Goal: Task Accomplishment & Management: Manage account settings

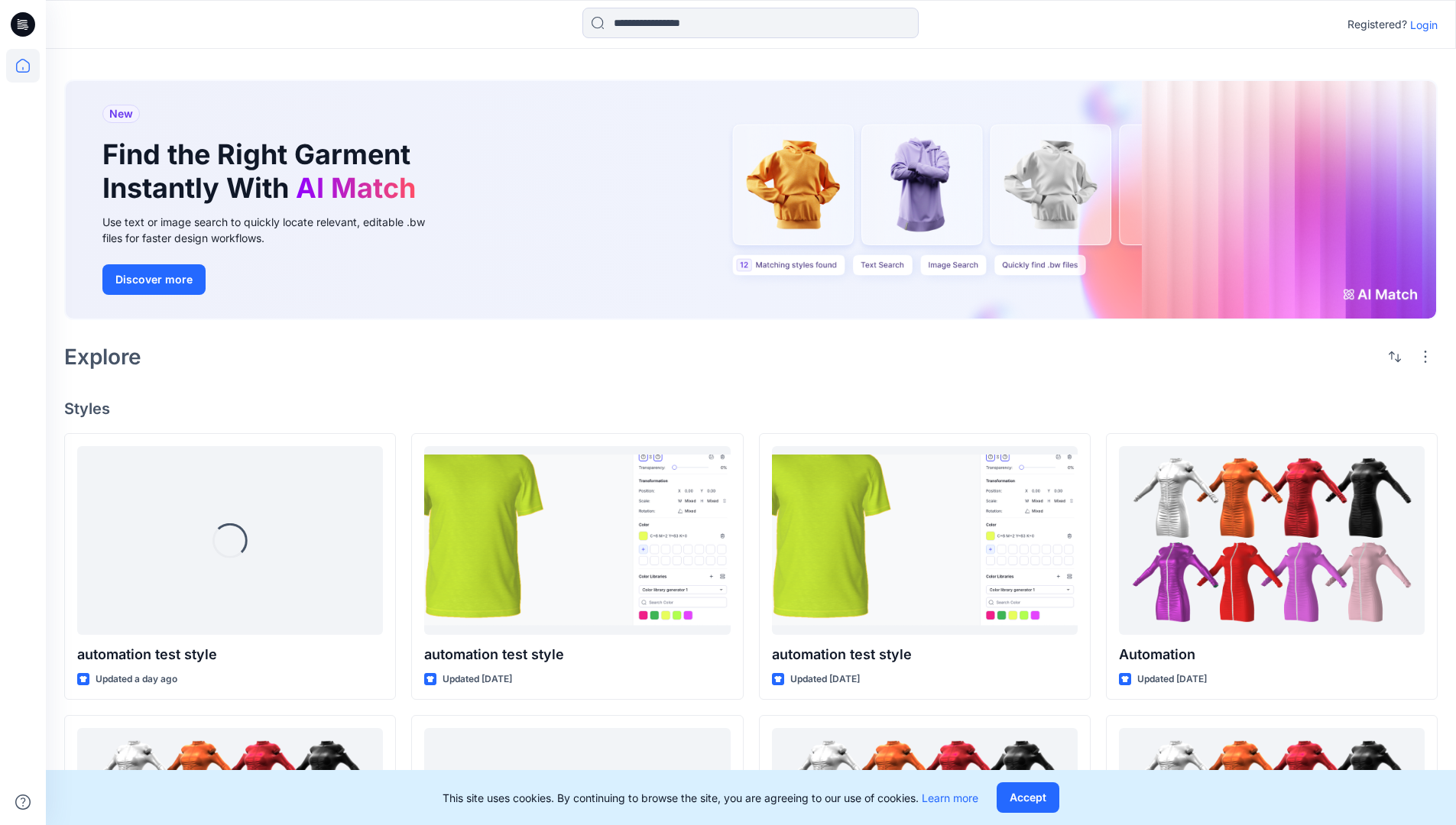
click at [1420, 24] on p "Login" at bounding box center [1424, 24] width 27 height 16
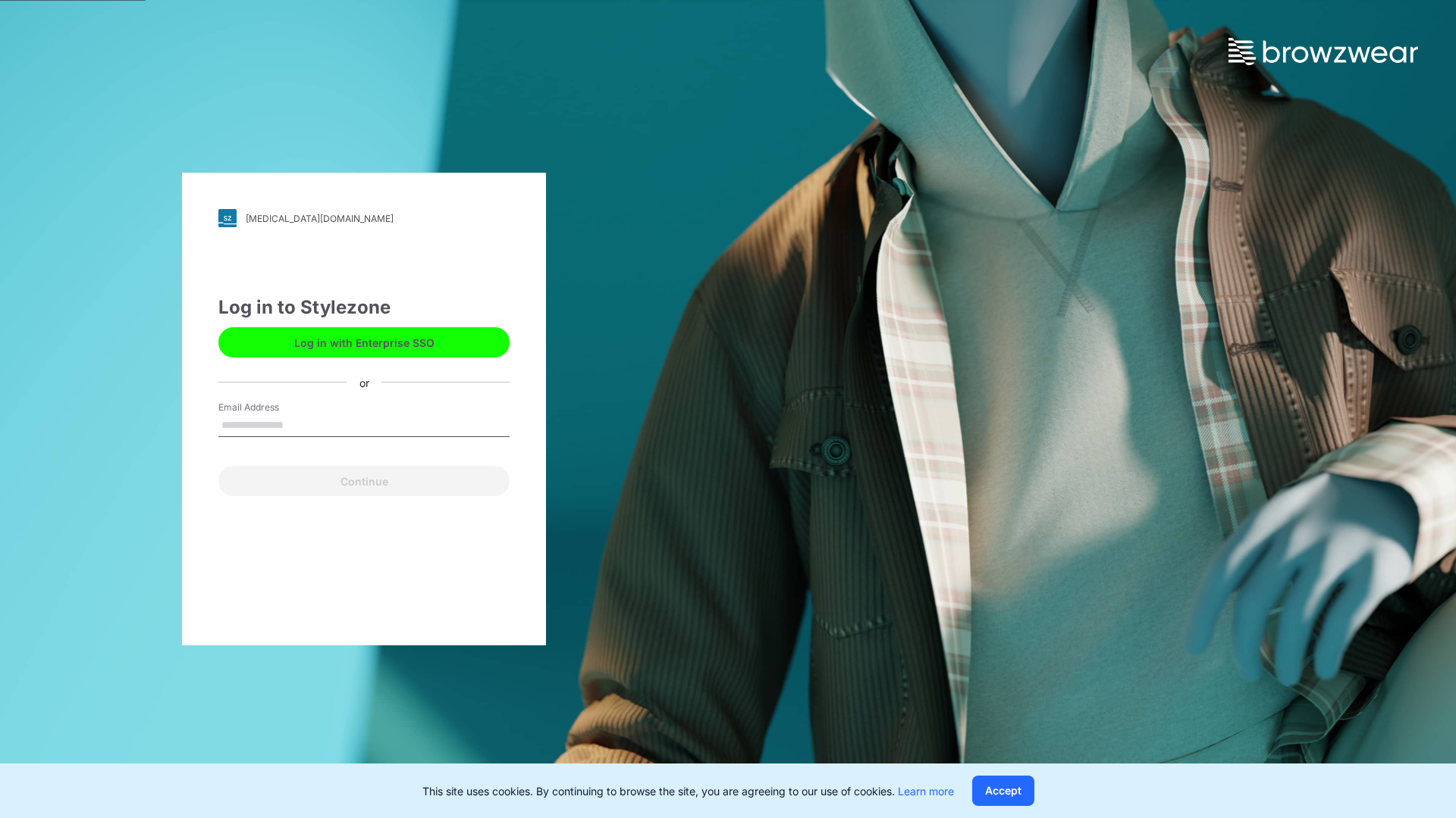
click at [300, 424] on input "Email Address" at bounding box center [364, 426] width 291 height 23
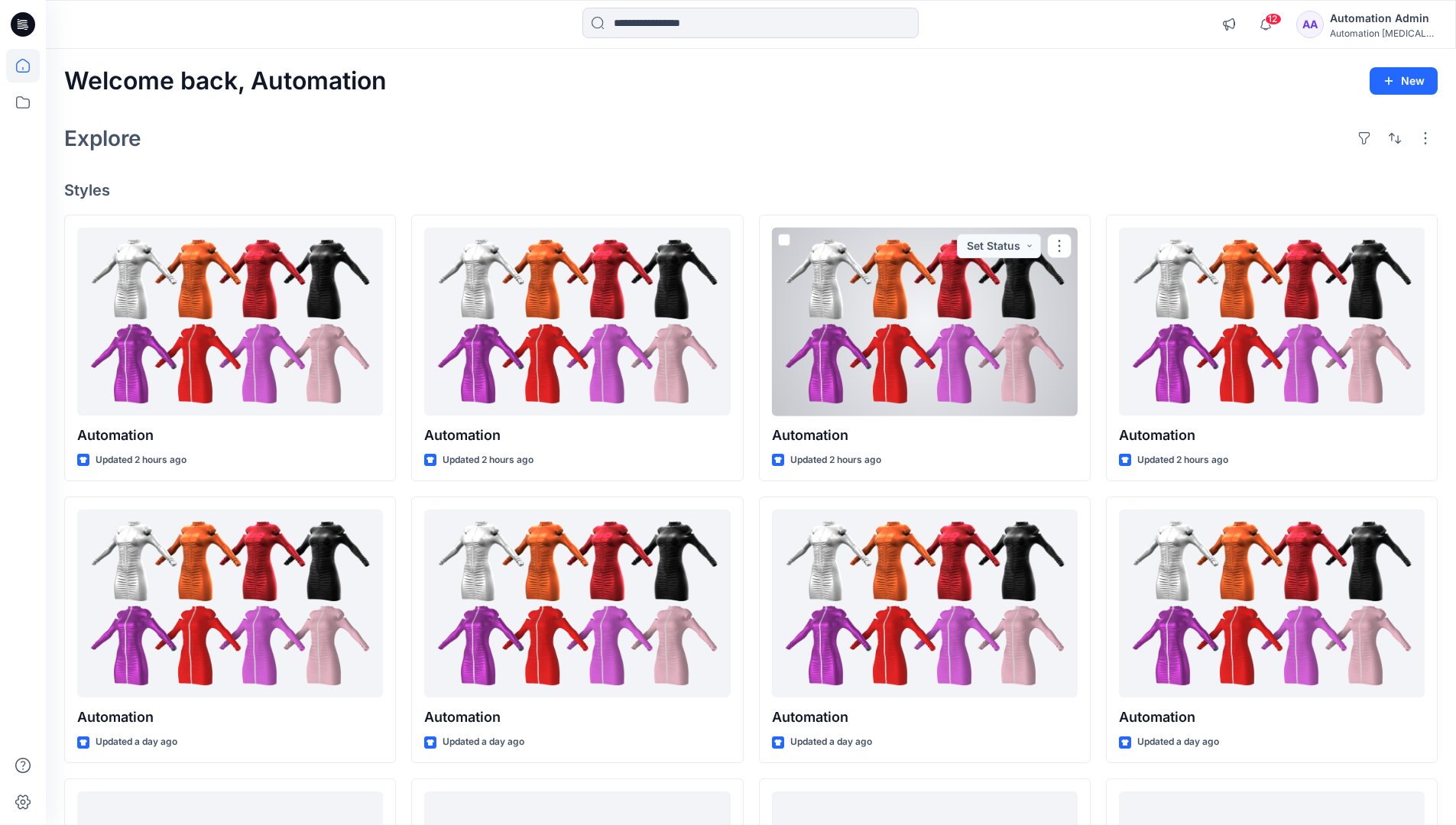
click at [29, 65] on icon at bounding box center [22, 65] width 14 height 14
click at [1428, 138] on button "button" at bounding box center [1425, 138] width 24 height 24
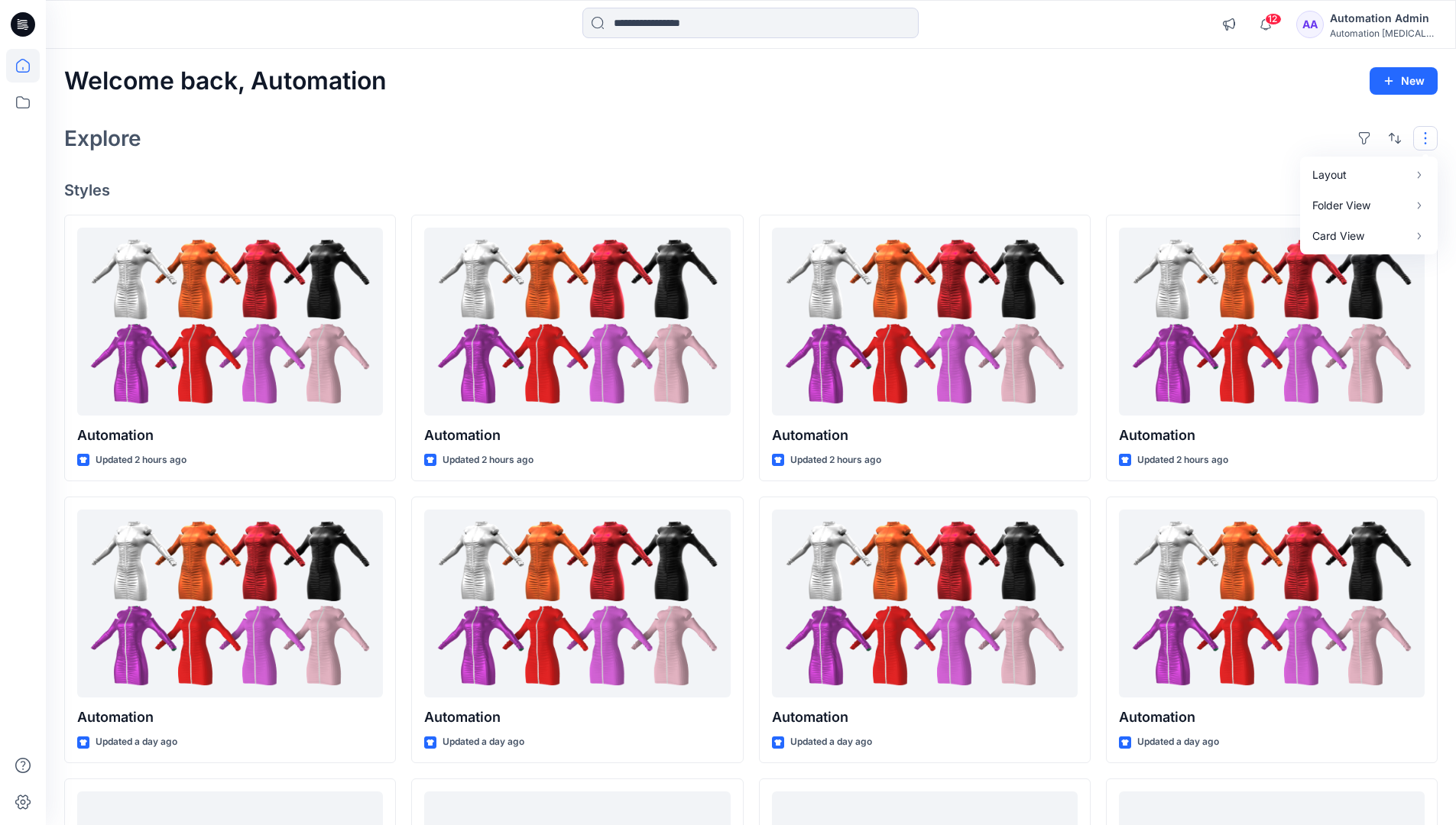
click at [1428, 138] on button "button" at bounding box center [1425, 138] width 24 height 24
click at [1391, 136] on button "button" at bounding box center [1395, 138] width 24 height 24
click at [1326, 169] on p "Last update" at bounding box center [1343, 177] width 97 height 16
click at [1313, 209] on p "A to Z" at bounding box center [1343, 211] width 97 height 16
click at [1313, 174] on p "Last update" at bounding box center [1343, 177] width 97 height 16
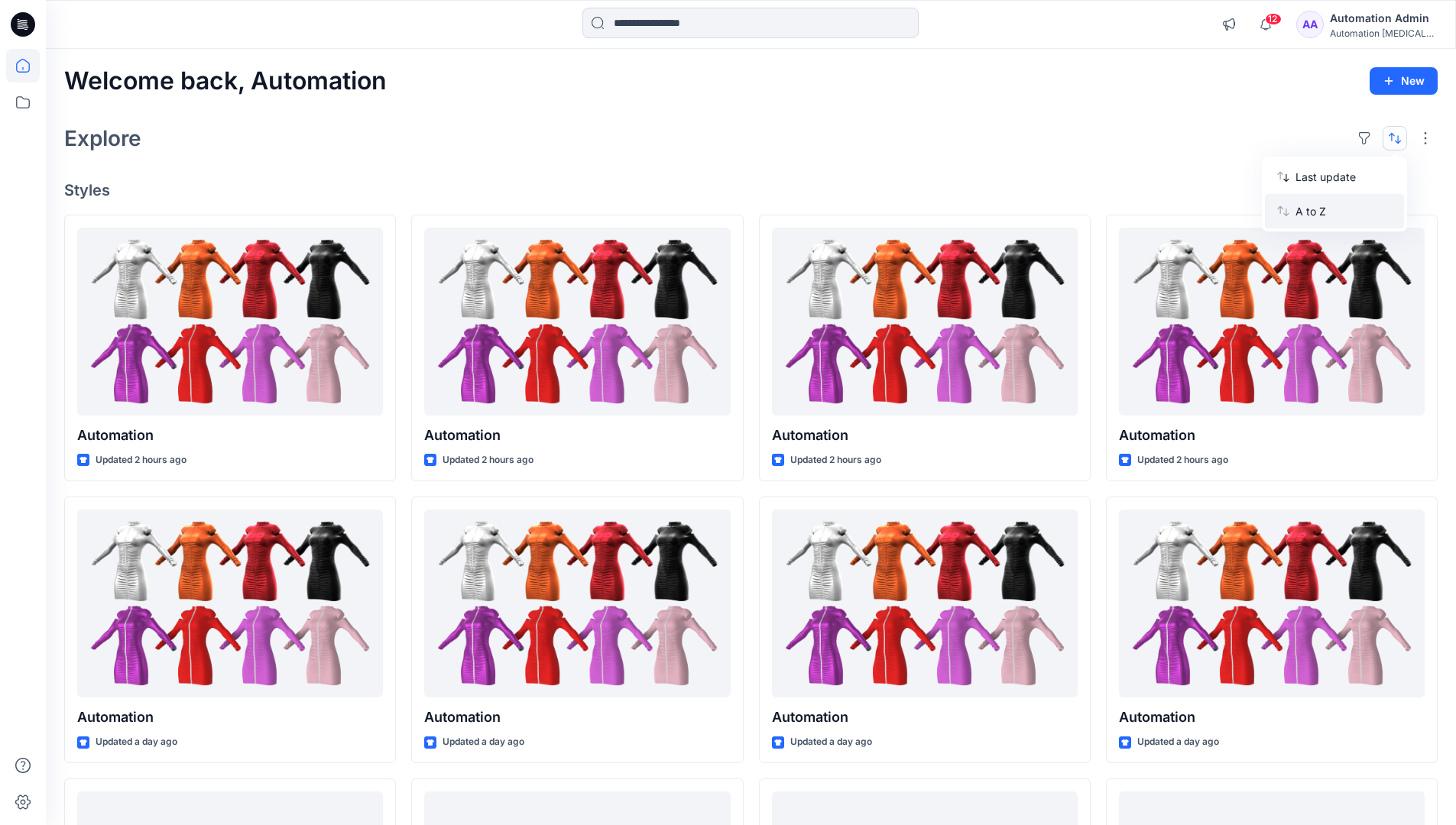
click at [1313, 216] on p "A to Z" at bounding box center [1343, 211] width 97 height 16
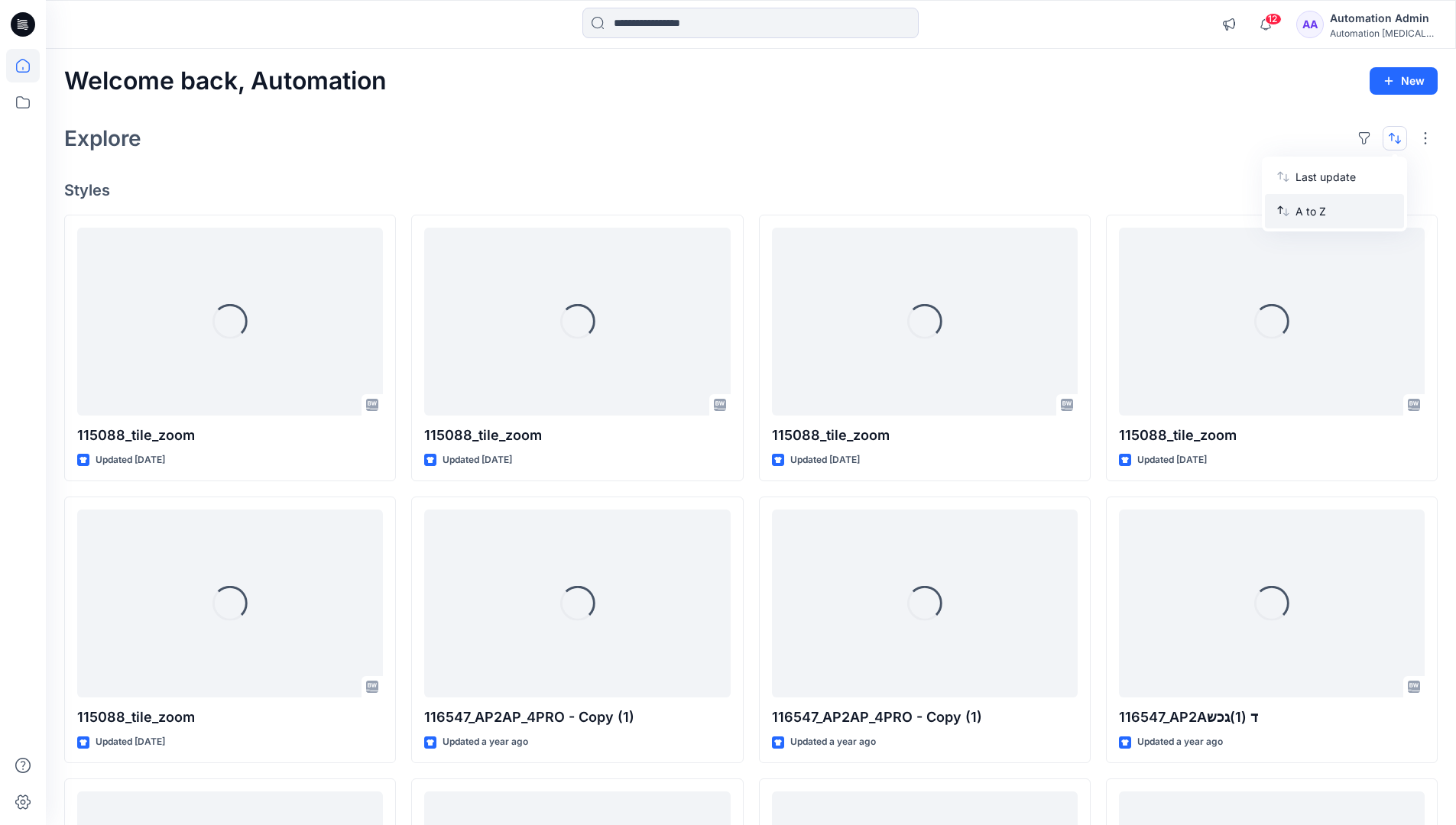
click at [1313, 211] on p "A to Z" at bounding box center [1343, 211] width 97 height 16
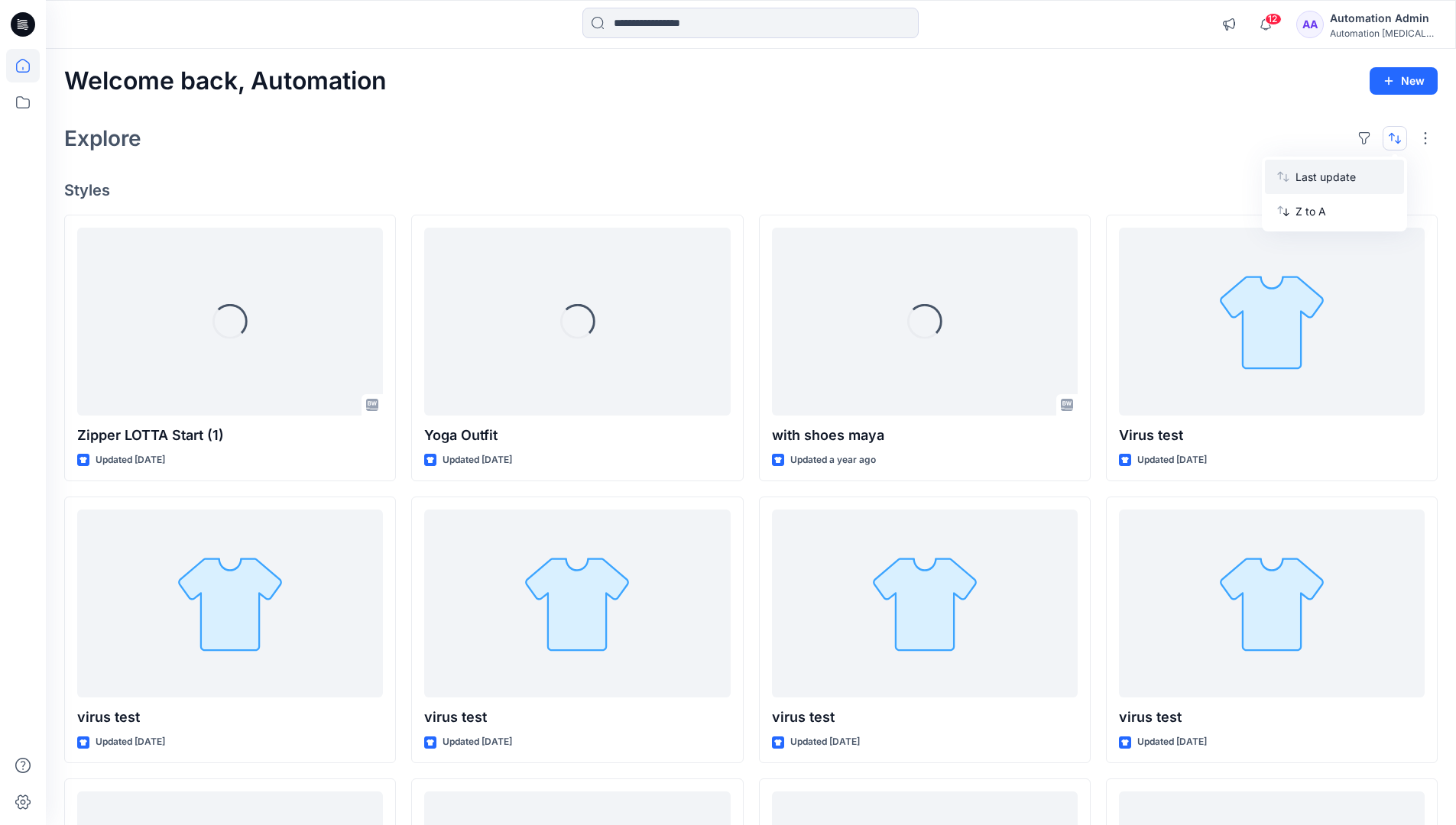
click at [1313, 180] on p "Last update" at bounding box center [1343, 177] width 97 height 16
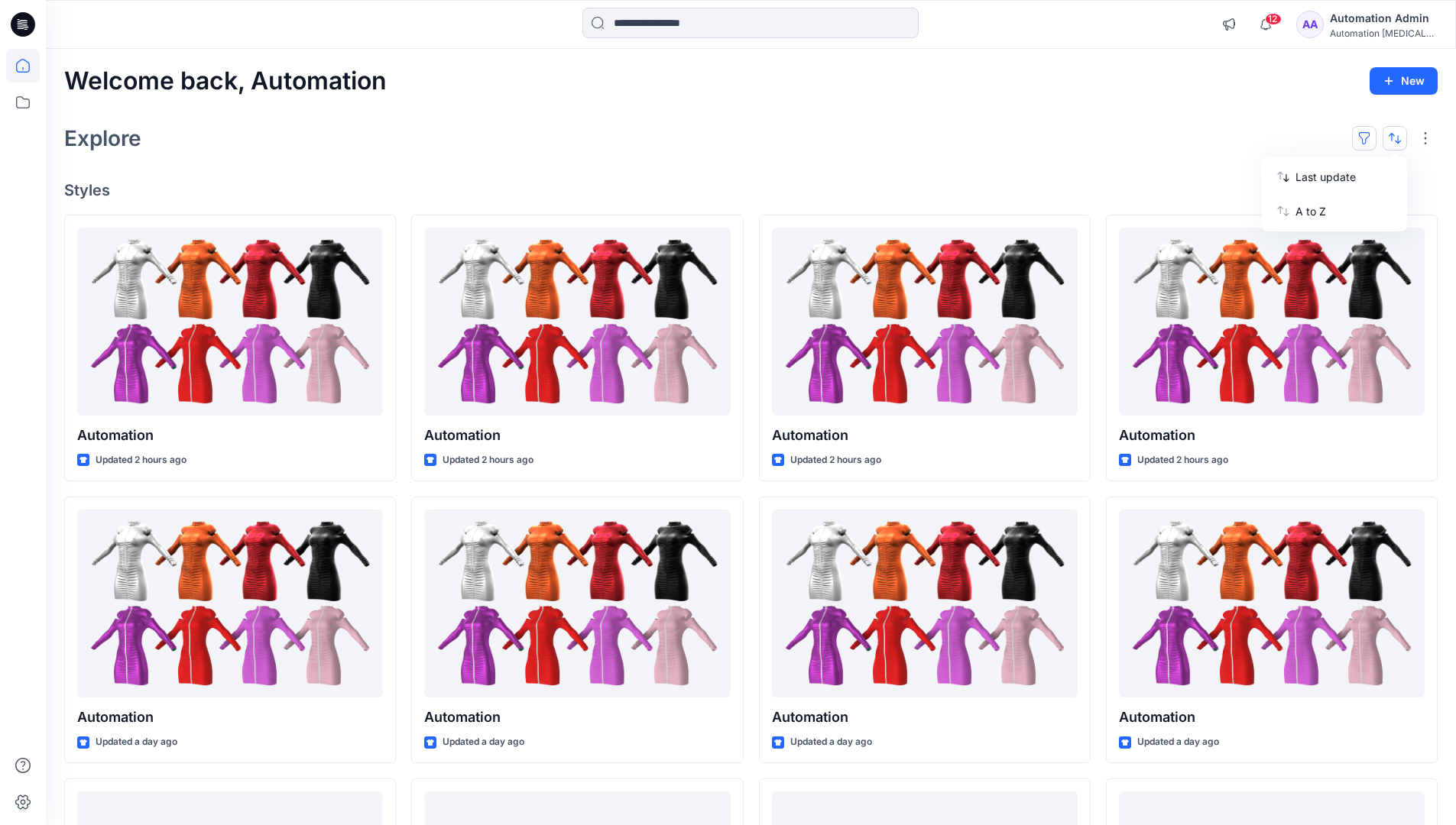
click at [1370, 137] on button "button" at bounding box center [1363, 138] width 24 height 24
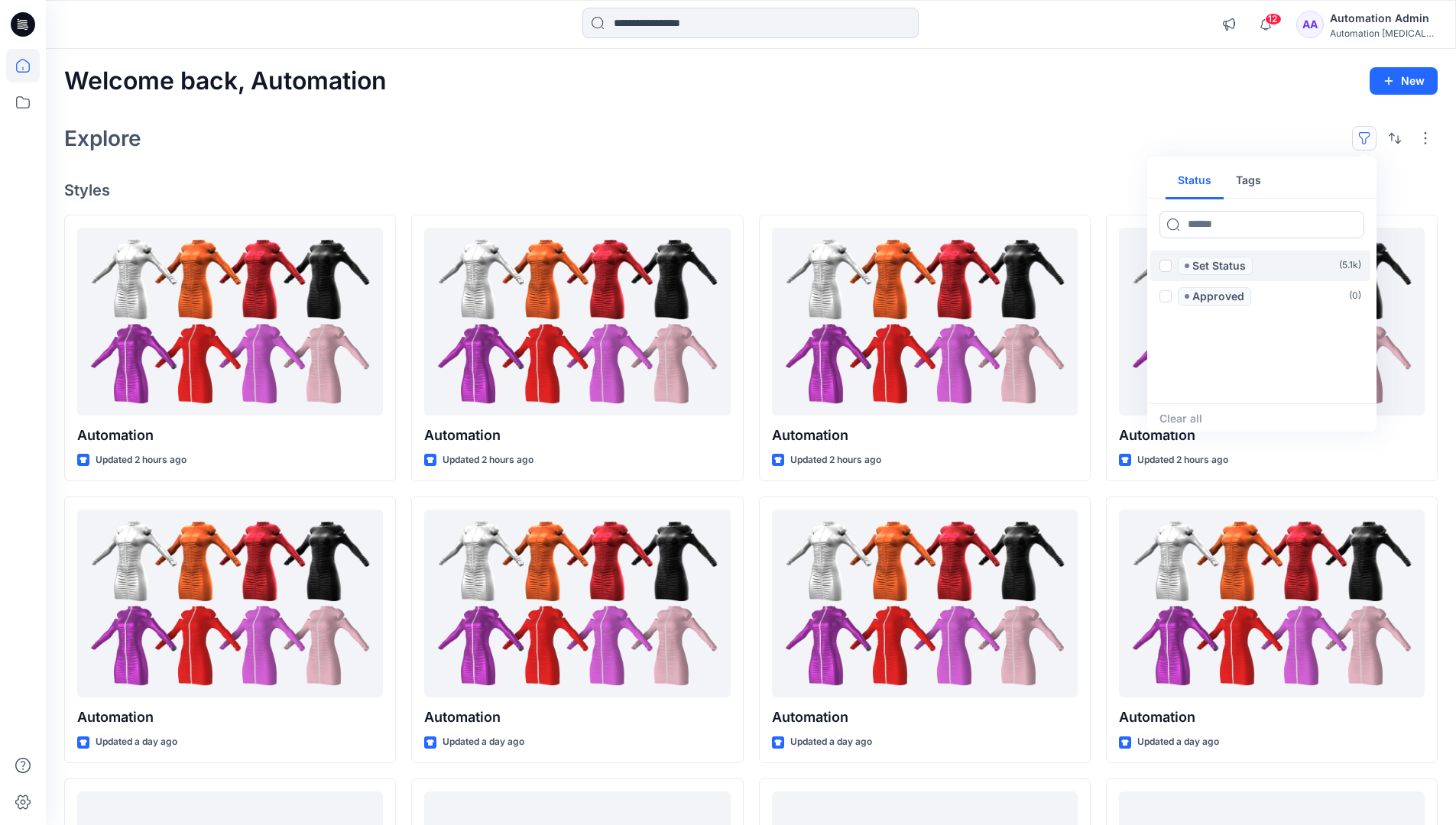
click at [1165, 267] on span at bounding box center [1165, 265] width 13 height 13
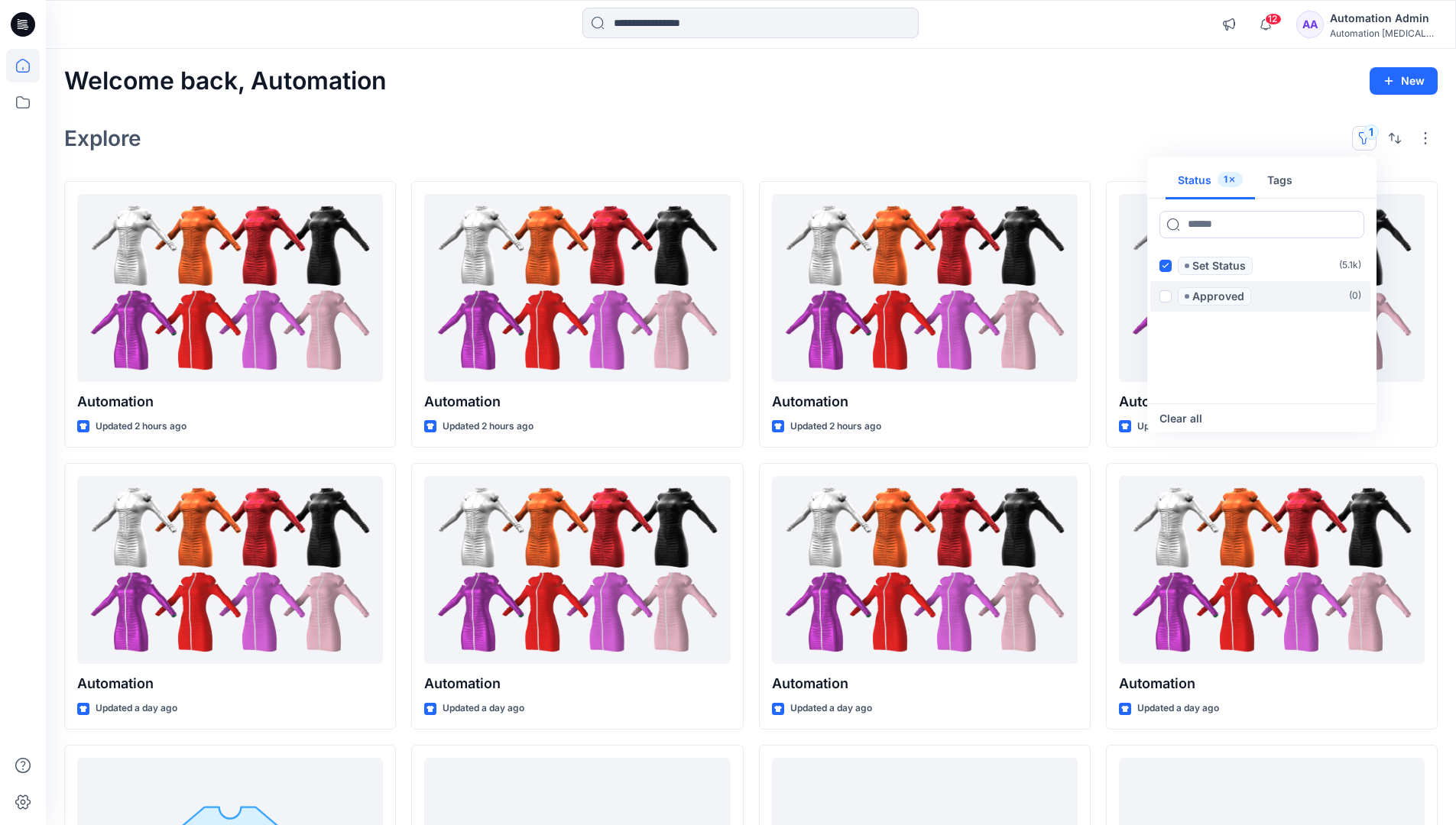
click at [1167, 294] on span at bounding box center [1165, 296] width 13 height 13
click at [1165, 266] on icon at bounding box center [1164, 265] width 7 height 5
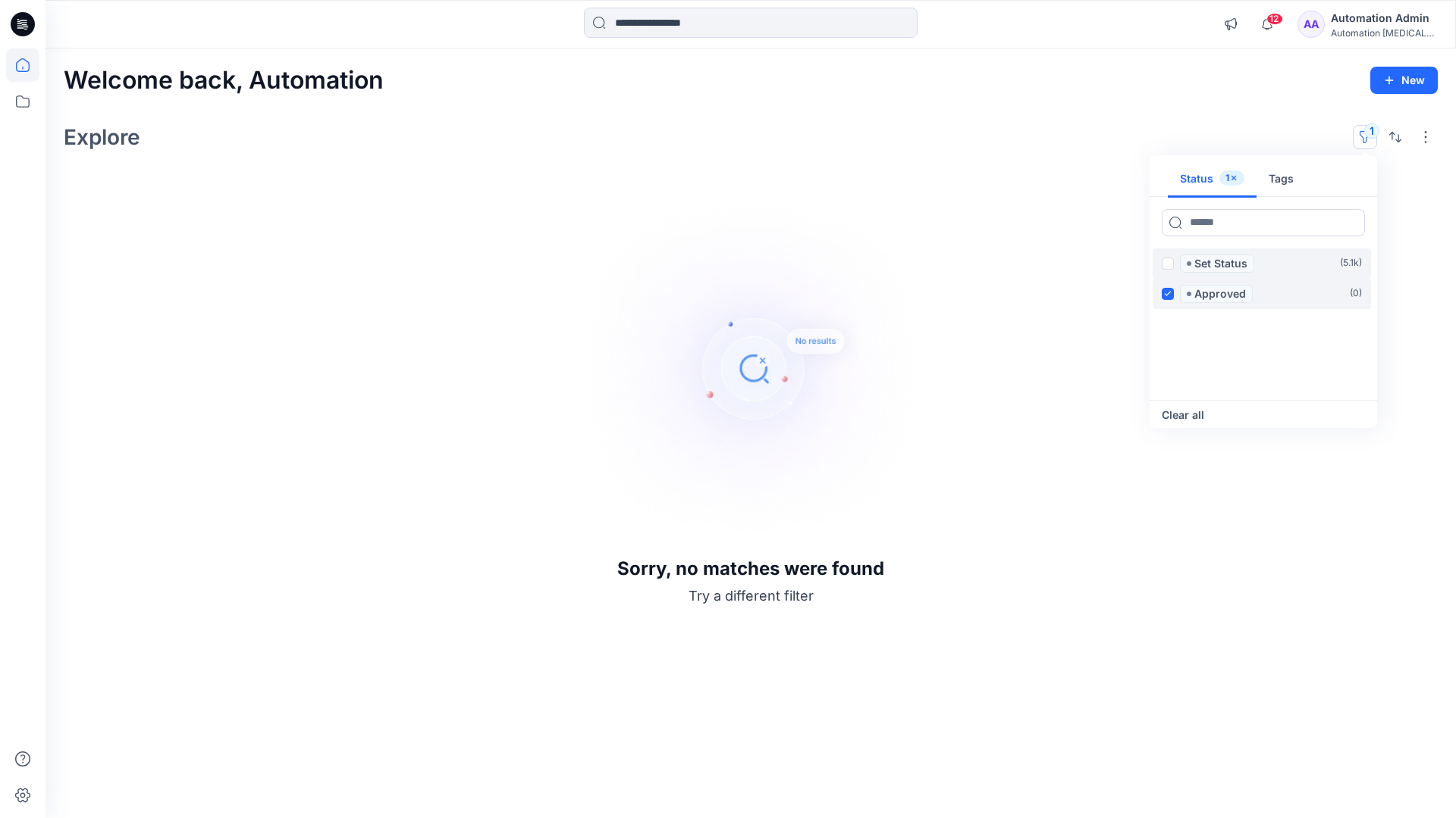
click at [1169, 292] on icon at bounding box center [1167, 293] width 7 height 5
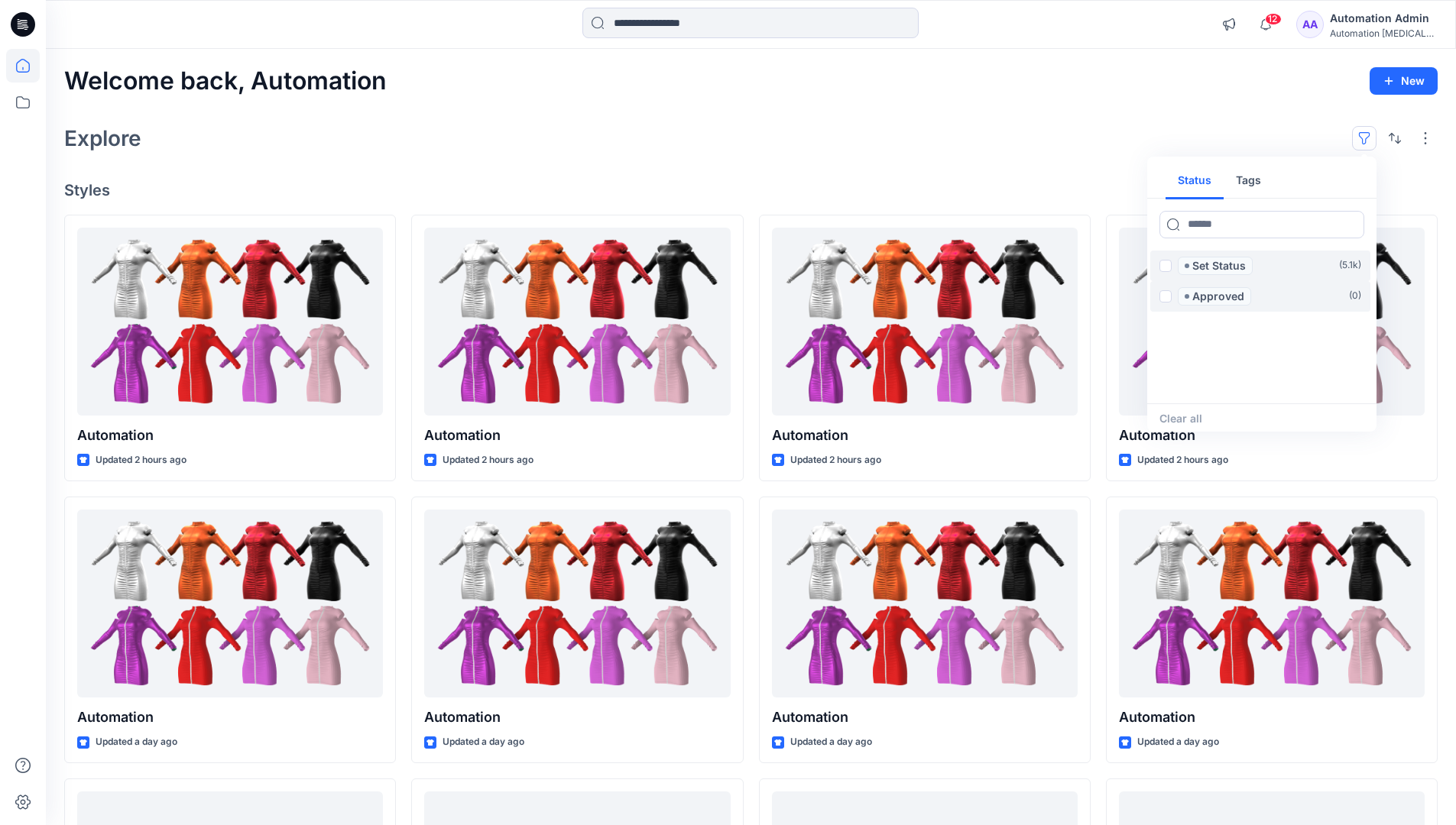
click at [1245, 175] on button "Tags" at bounding box center [1248, 181] width 50 height 37
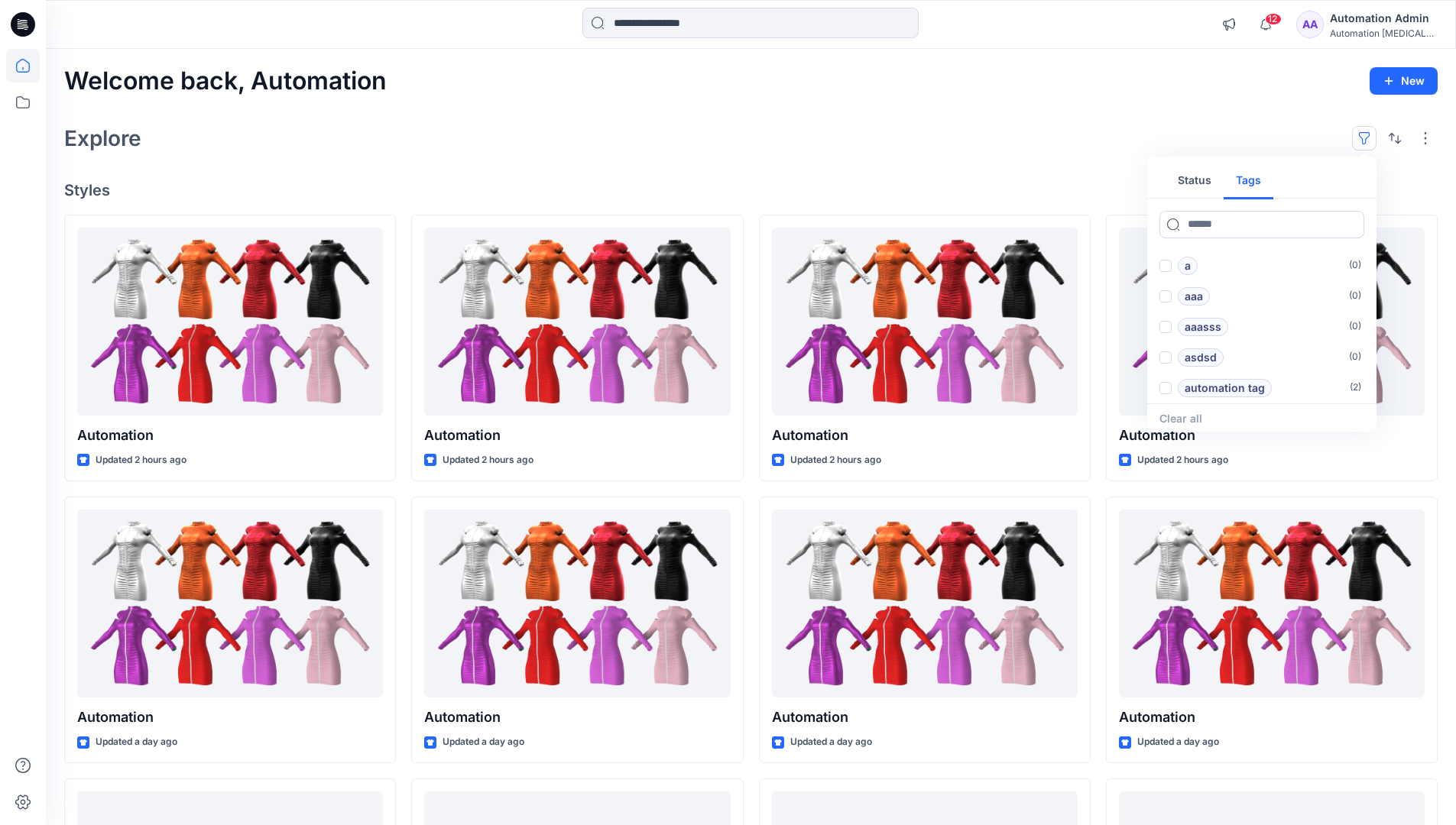
click at [1204, 178] on button "Status" at bounding box center [1195, 181] width 59 height 37
click at [1216, 228] on input at bounding box center [1262, 224] width 205 height 27
type input "******"
click at [1222, 266] on p "Set Status" at bounding box center [1219, 265] width 54 height 19
click at [1349, 224] on icon at bounding box center [1351, 223] width 6 height 6
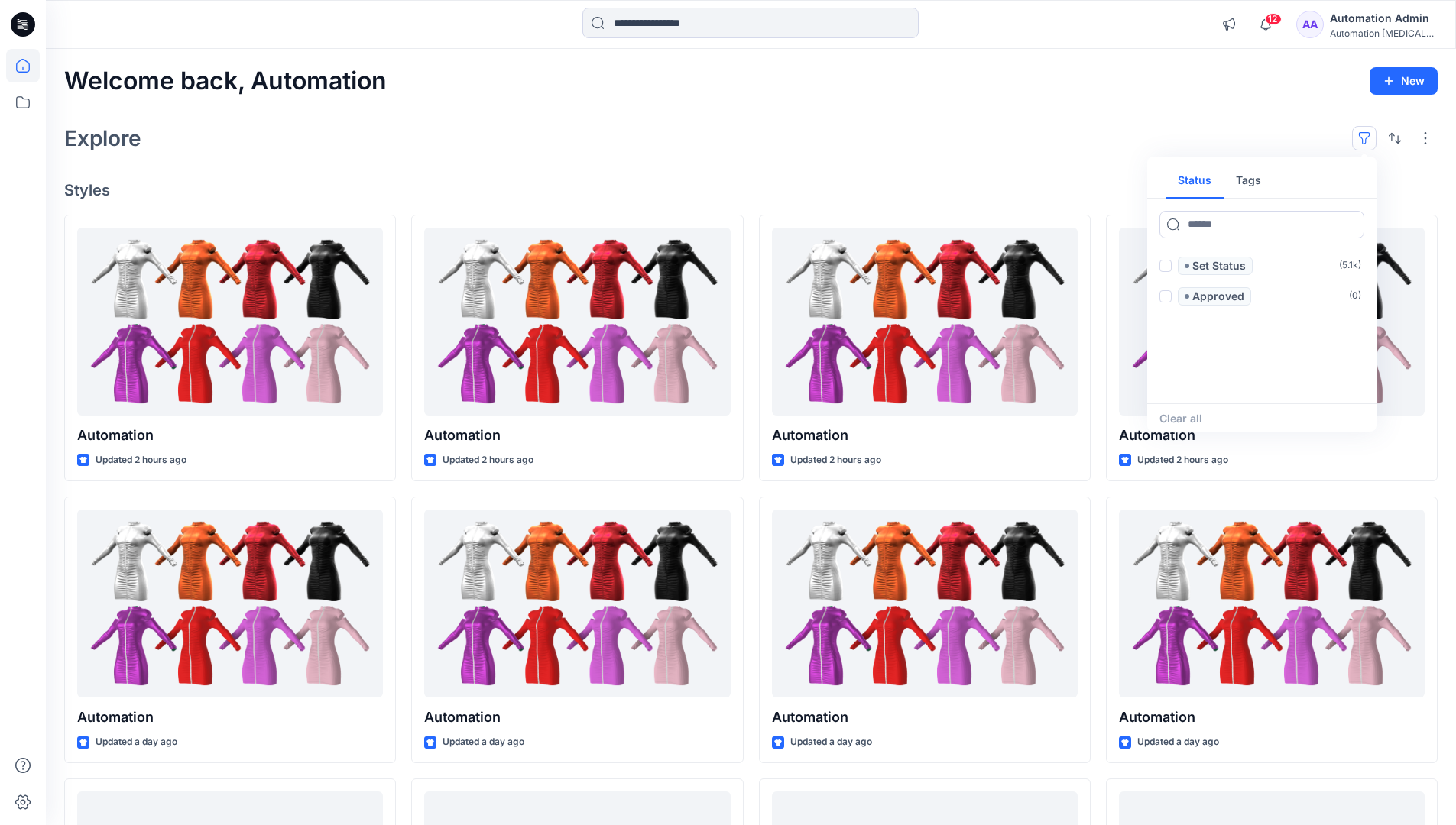
click at [1253, 185] on button "Tags" at bounding box center [1248, 181] width 50 height 37
click at [1206, 224] on input at bounding box center [1262, 224] width 205 height 27
type input "**********"
click at [1261, 383] on p "automation tag" at bounding box center [1225, 388] width 80 height 19
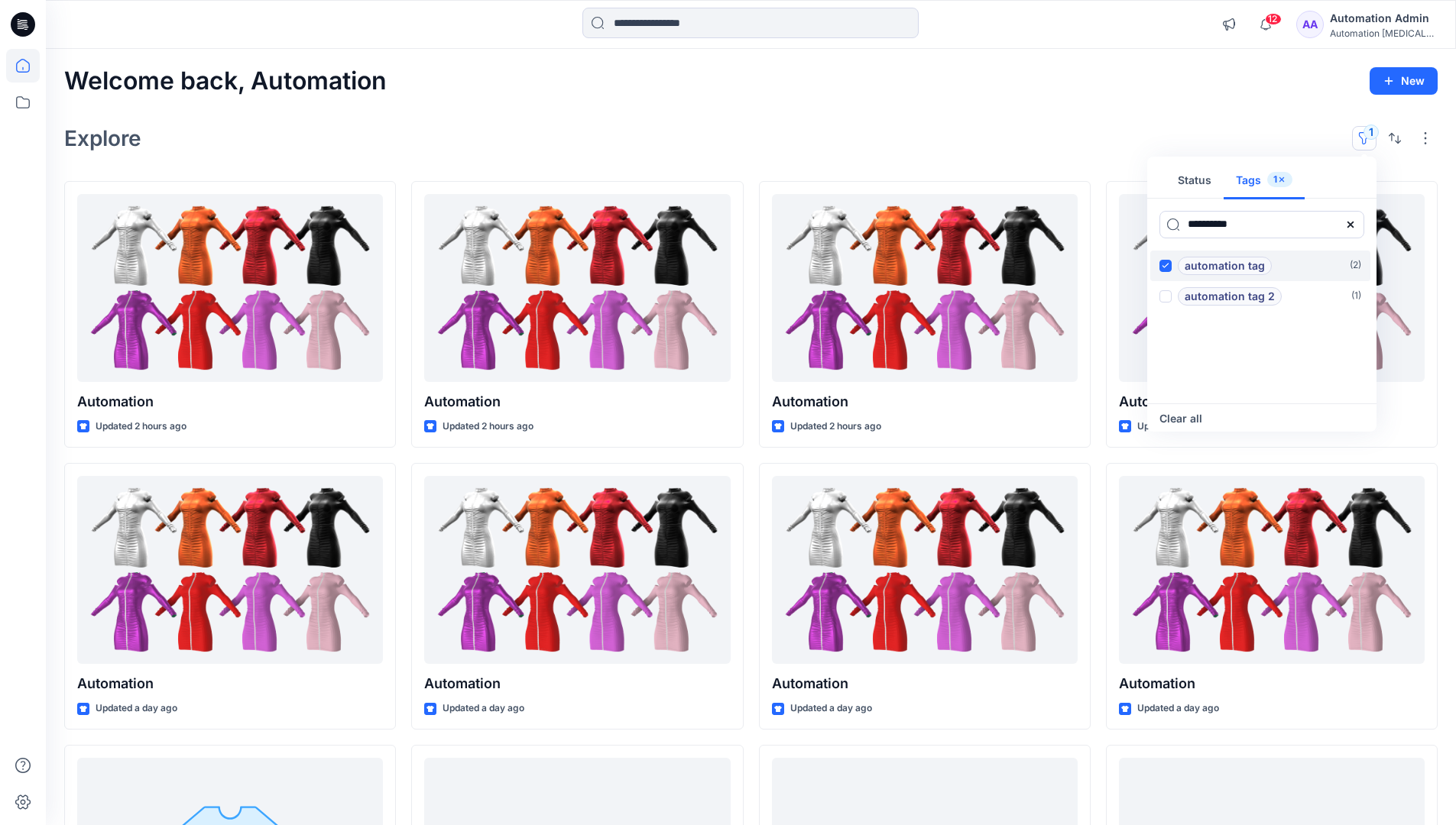
click at [1261, 261] on p "automation tag" at bounding box center [1225, 265] width 80 height 19
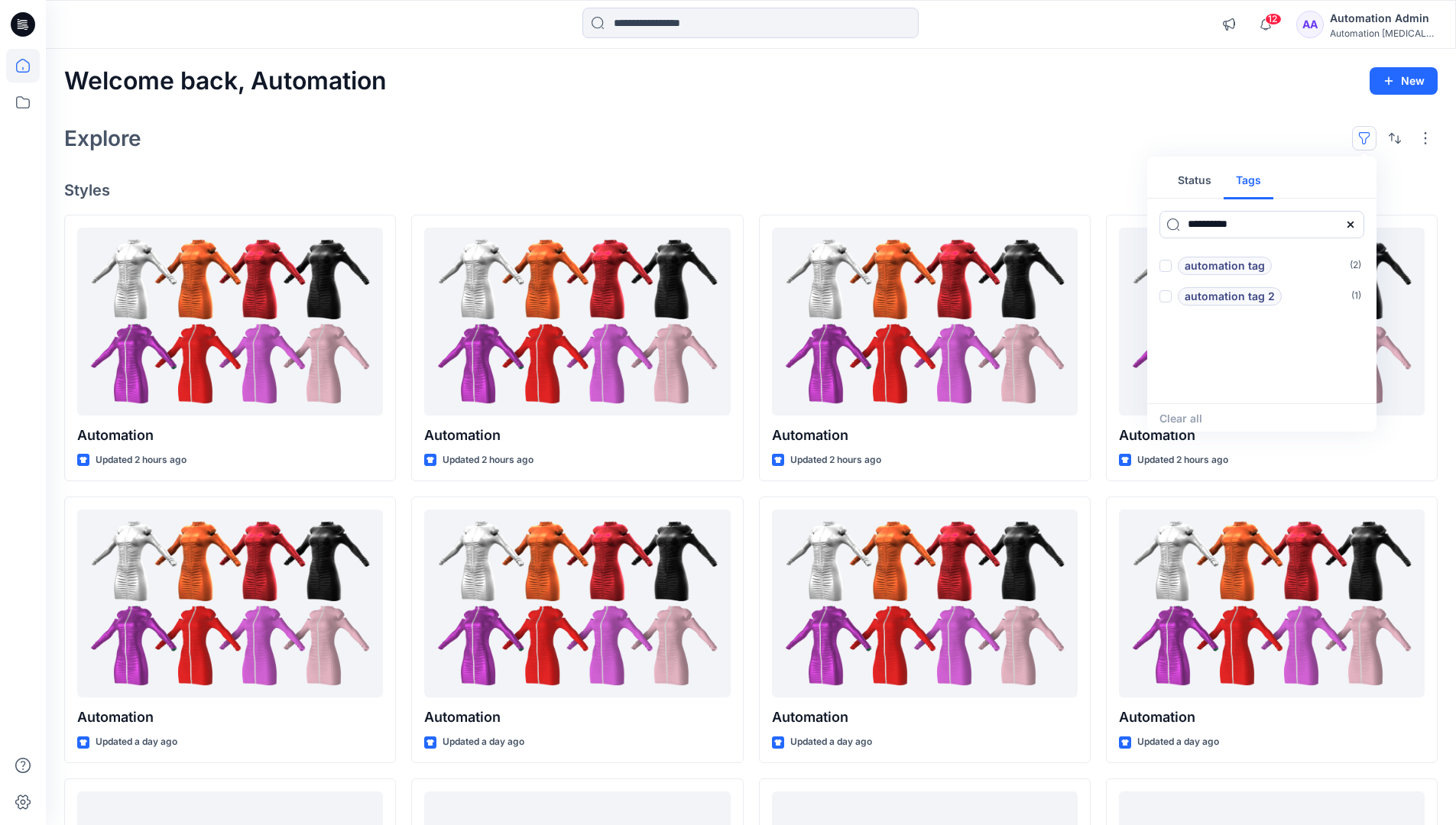
click at [1352, 226] on icon at bounding box center [1351, 223] width 6 height 6
click at [1204, 185] on button "Status" at bounding box center [1195, 181] width 59 height 37
click at [1218, 266] on p "Set Status" at bounding box center [1219, 265] width 54 height 19
click at [1168, 266] on span at bounding box center [1165, 265] width 13 height 13
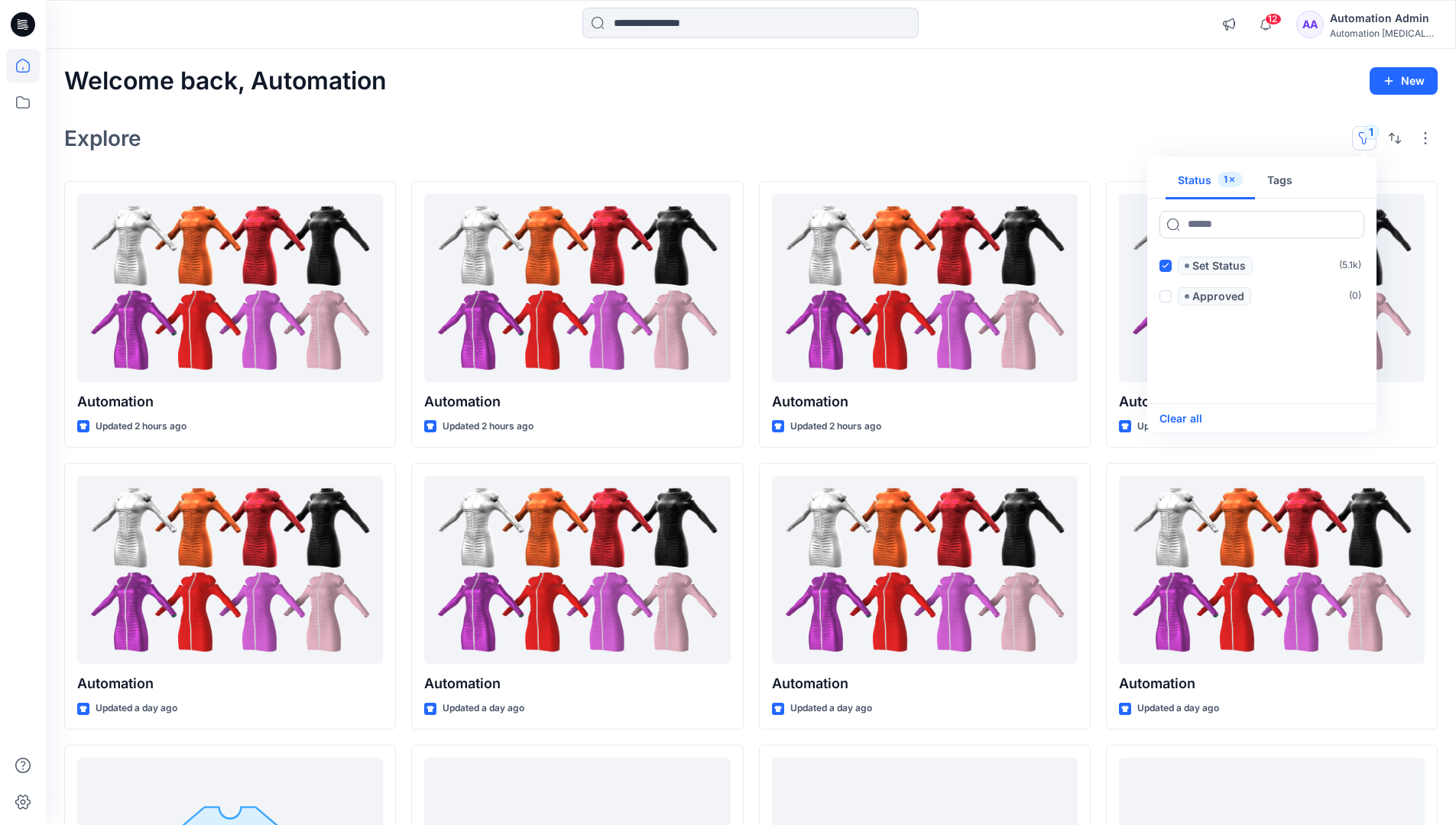
click at [1193, 417] on button "Clear all" at bounding box center [1181, 418] width 43 height 19
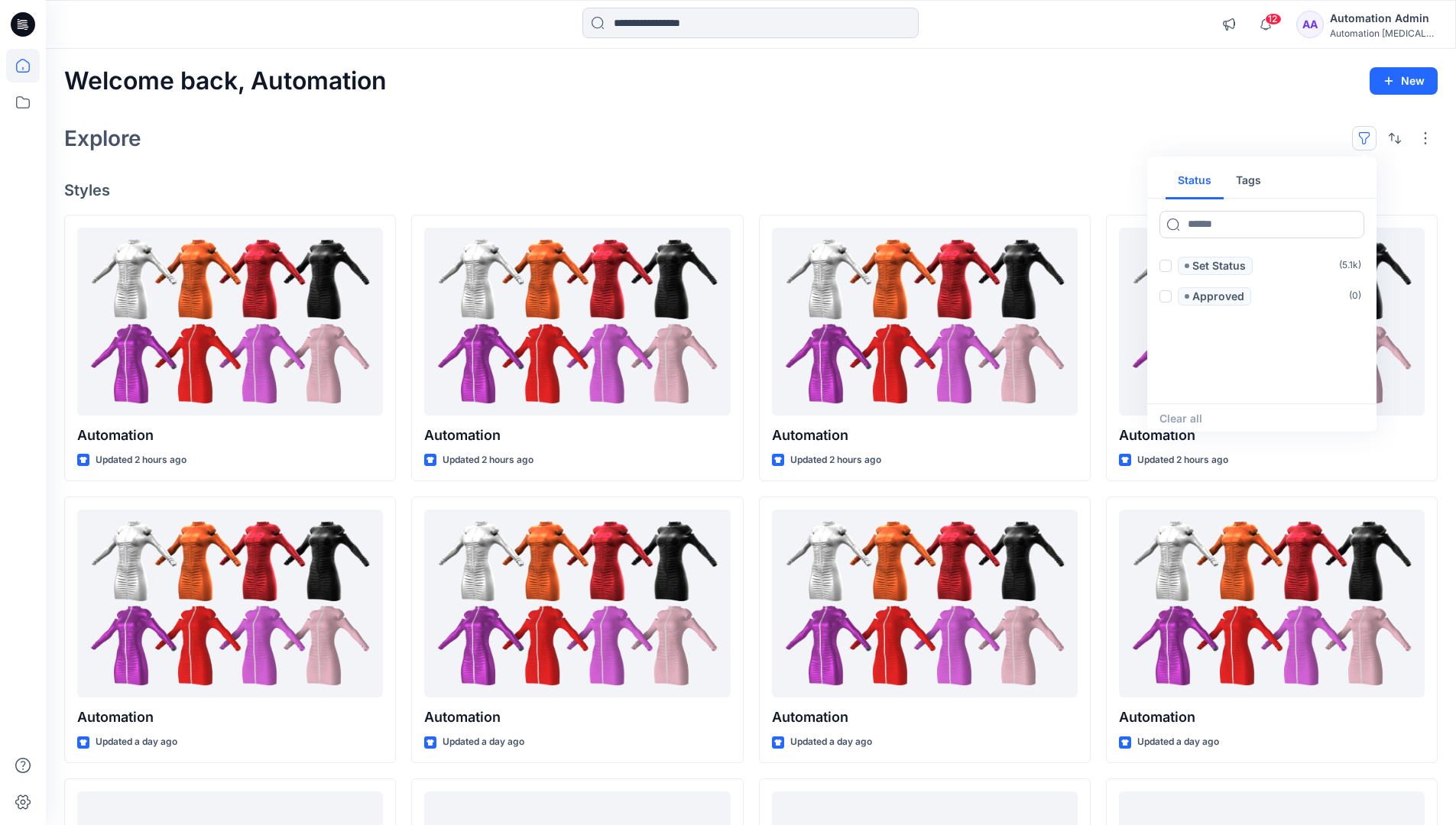
click at [1368, 133] on button "button" at bounding box center [1363, 138] width 24 height 24
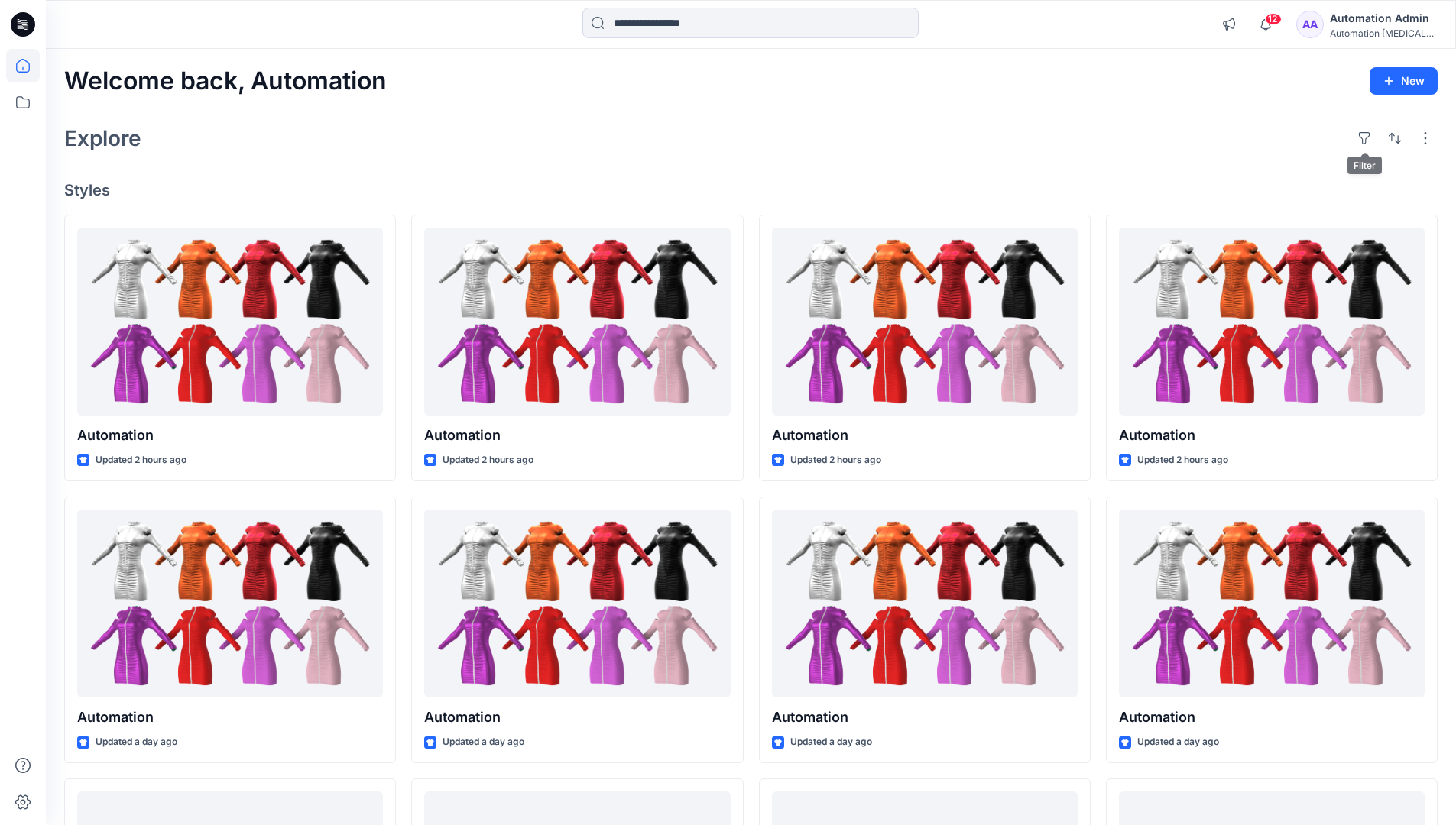
click at [1377, 18] on div "Automation Admin" at bounding box center [1384, 18] width 107 height 19
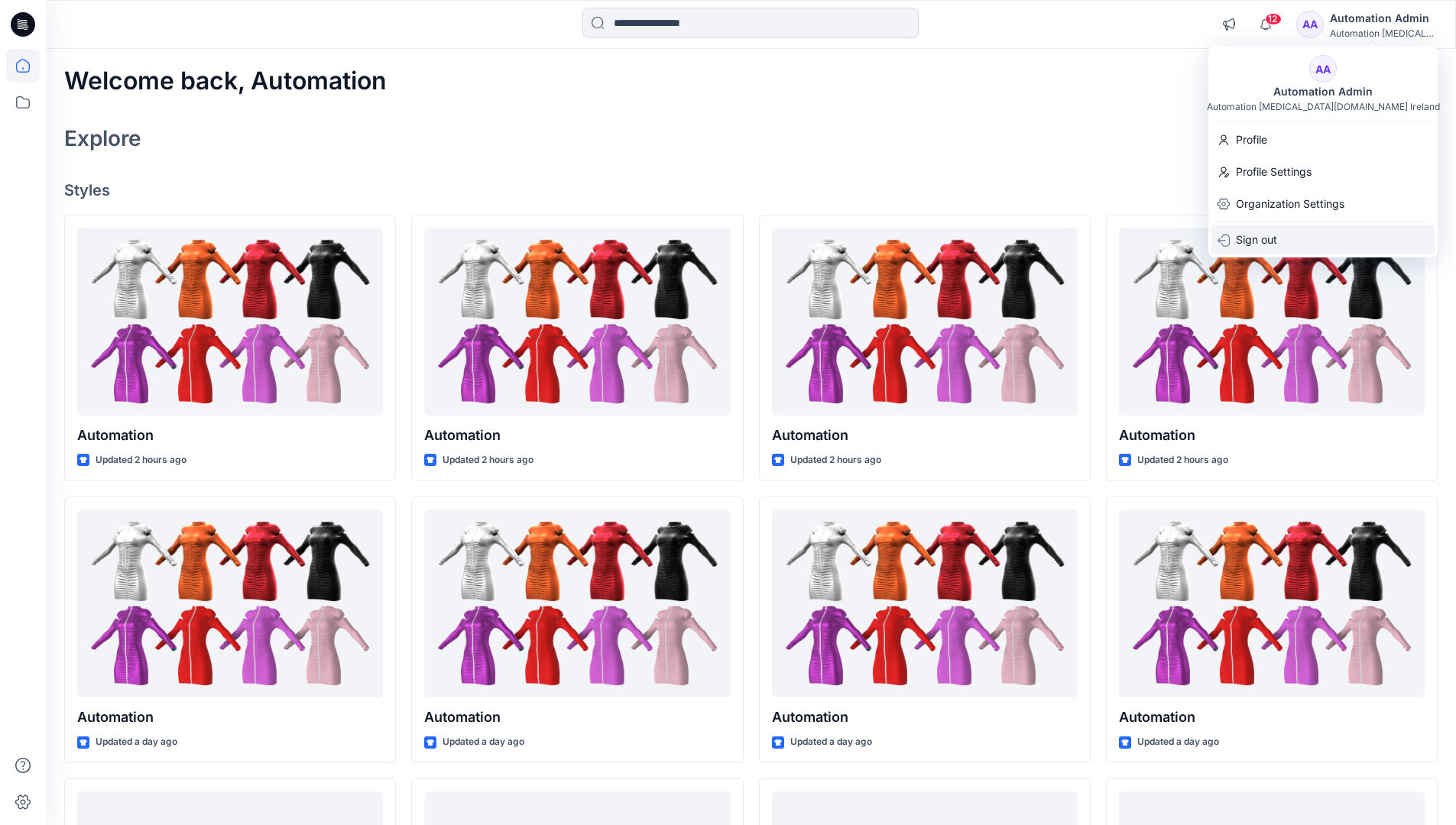
click at [1277, 242] on p "Sign out" at bounding box center [1256, 240] width 41 height 29
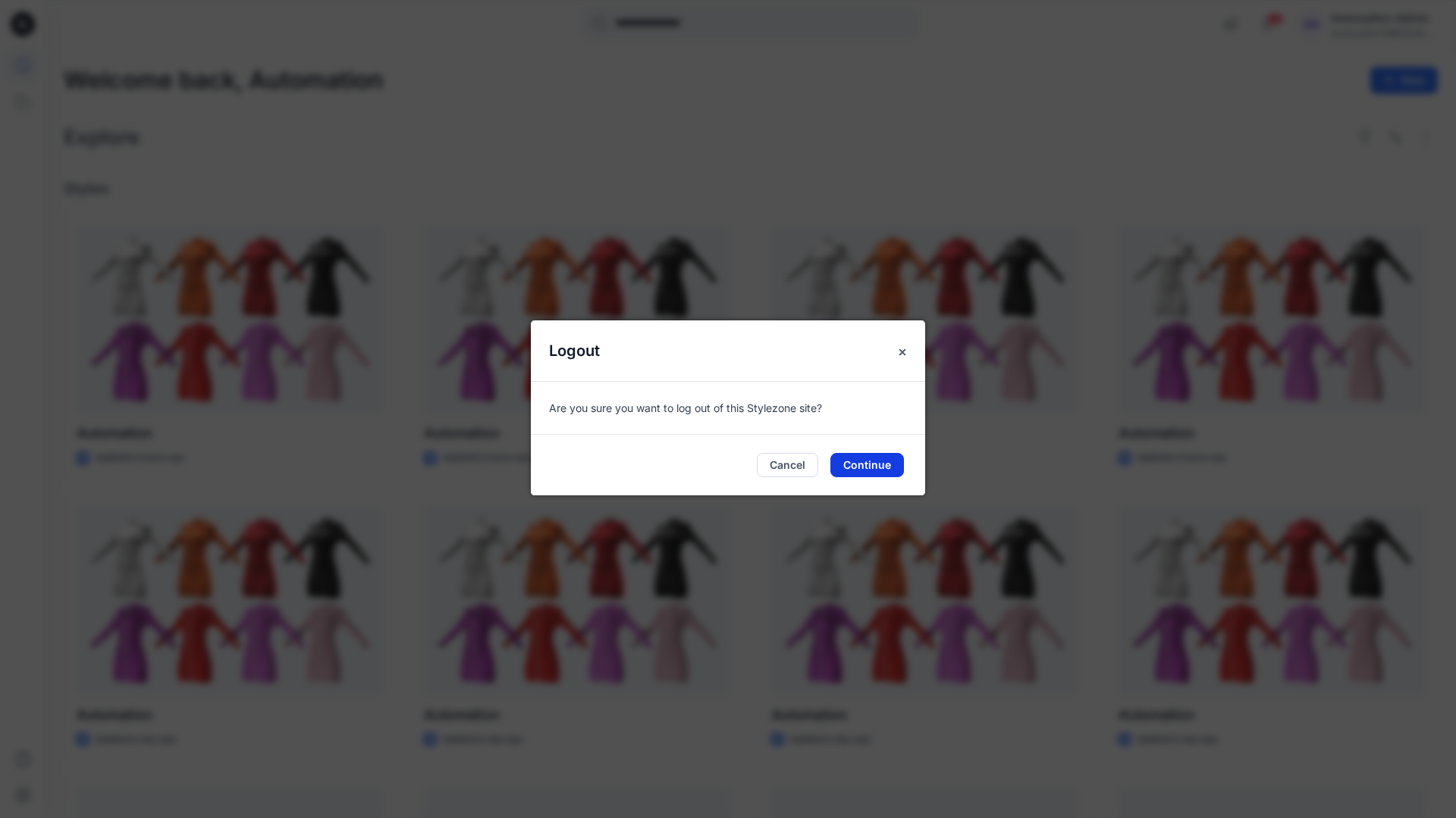
click at [885, 459] on button "Continue" at bounding box center [867, 465] width 74 height 24
